Goal: Information Seeking & Learning: Learn about a topic

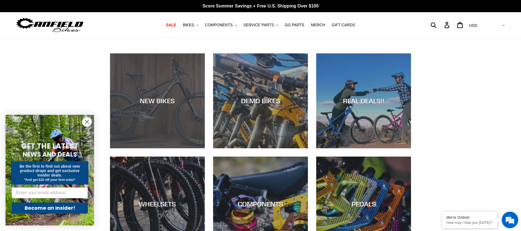
click at [156, 148] on div "NEW BIKES" at bounding box center [157, 148] width 95 height 0
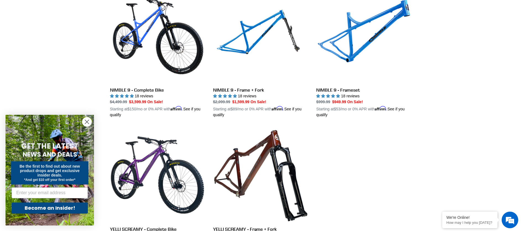
scroll to position [750, 0]
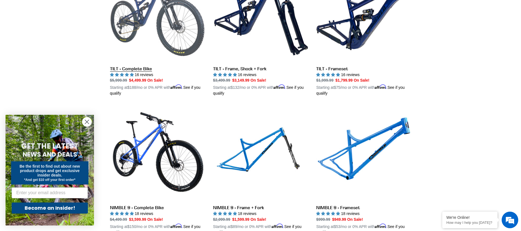
click at [192, 41] on link "TILT - Complete Bike" at bounding box center [157, 31] width 95 height 129
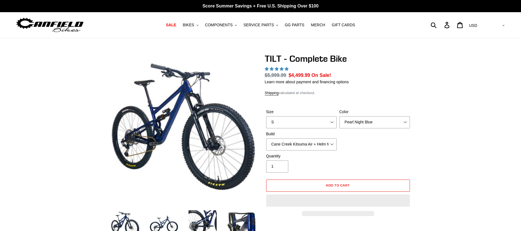
select select "highest-rating"
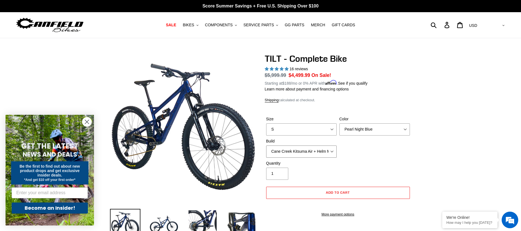
click at [334, 152] on select "Cane Creek Kitsuma Air + Helm MKII 140 + SRAM GX Cane Creek Kitsuma Air + Helm …" at bounding box center [301, 151] width 70 height 12
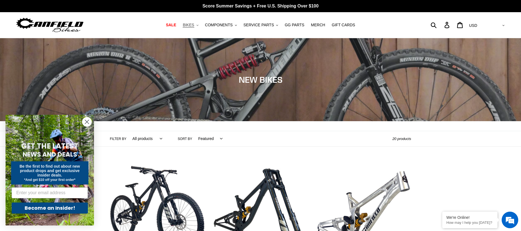
click at [191, 27] on span "BIKES" at bounding box center [188, 25] width 11 height 5
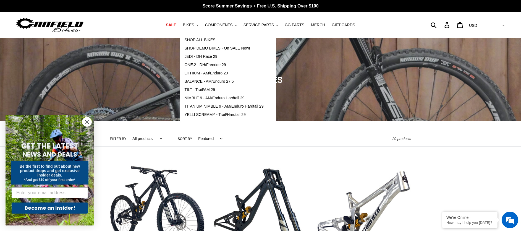
click at [62, 22] on img at bounding box center [49, 24] width 69 height 17
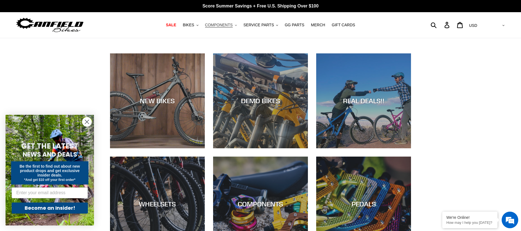
click at [218, 25] on span "COMPONENTS" at bounding box center [219, 25] width 28 height 5
click at [190, 23] on span "BIKES" at bounding box center [188, 25] width 11 height 5
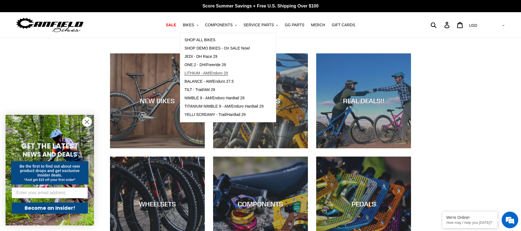
click at [197, 74] on span "LITHIUM - AM/Enduro 29" at bounding box center [205, 73] width 43 height 5
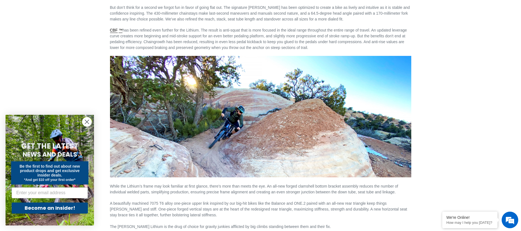
scroll to position [841, 0]
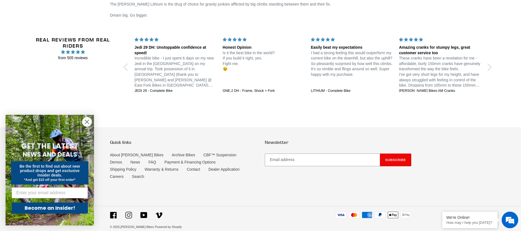
click at [128, 211] on icon at bounding box center [128, 214] width 7 height 7
